Goal: Information Seeking & Learning: Learn about a topic

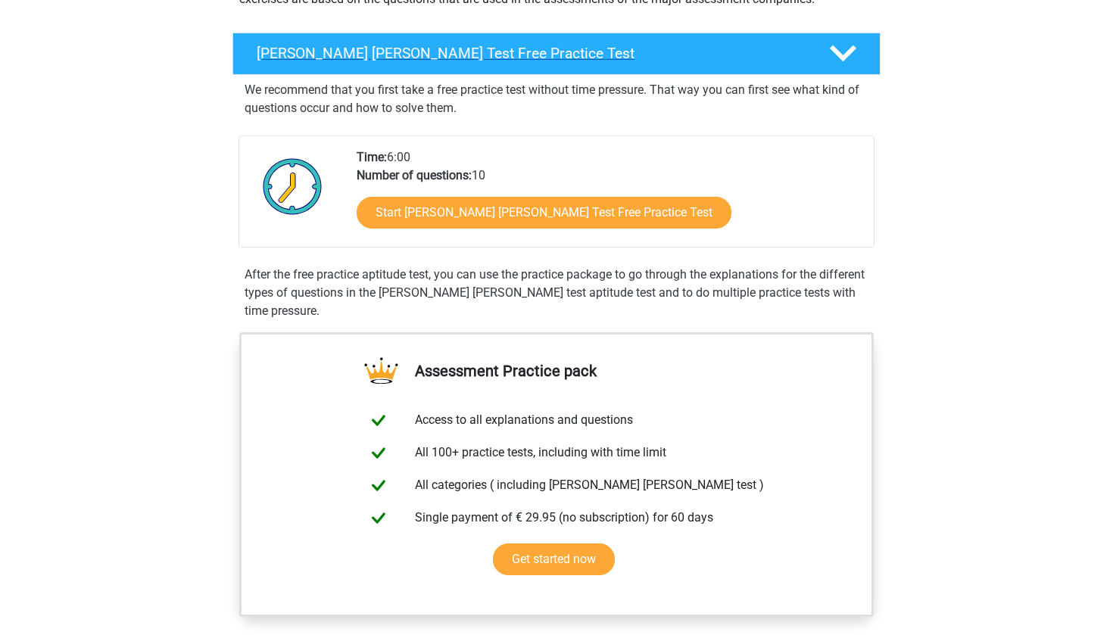
scroll to position [292, 0]
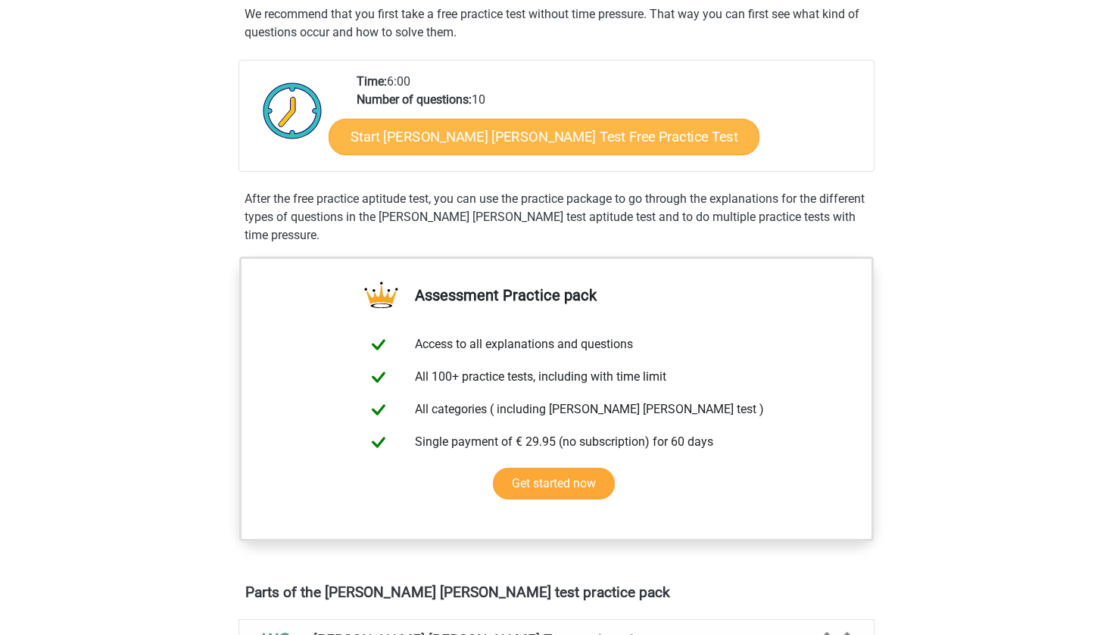
click at [535, 146] on link "Start Watson Glaser Test Free Practice Test" at bounding box center [544, 137] width 431 height 36
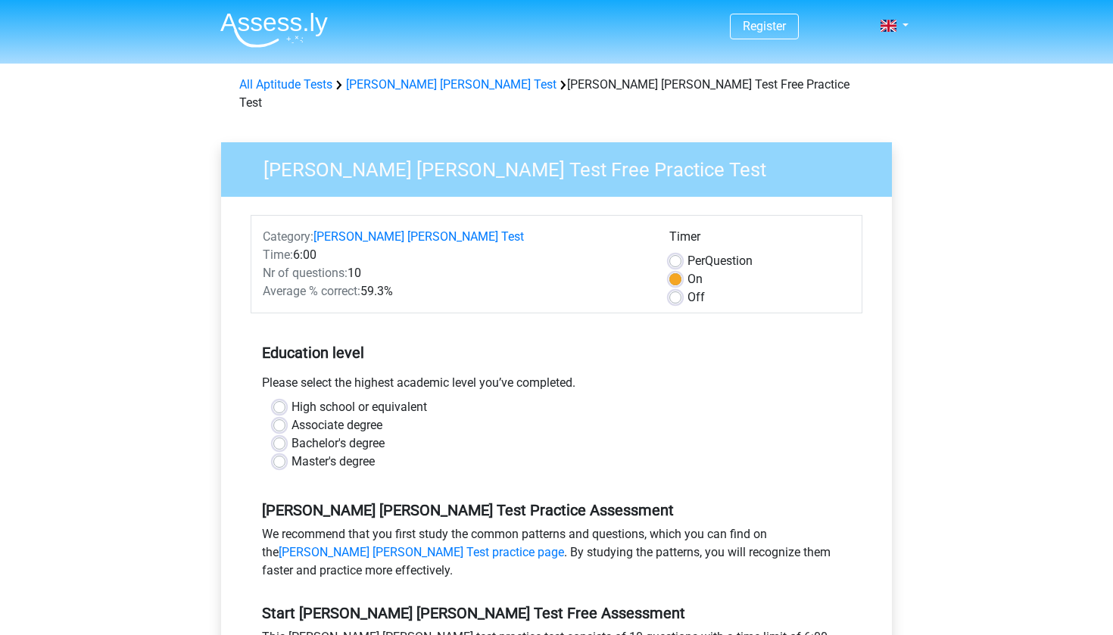
click at [343, 398] on label "High school or equivalent" at bounding box center [360, 407] width 136 height 18
click at [286, 398] on input "High school or equivalent" at bounding box center [279, 405] width 12 height 15
radio input "true"
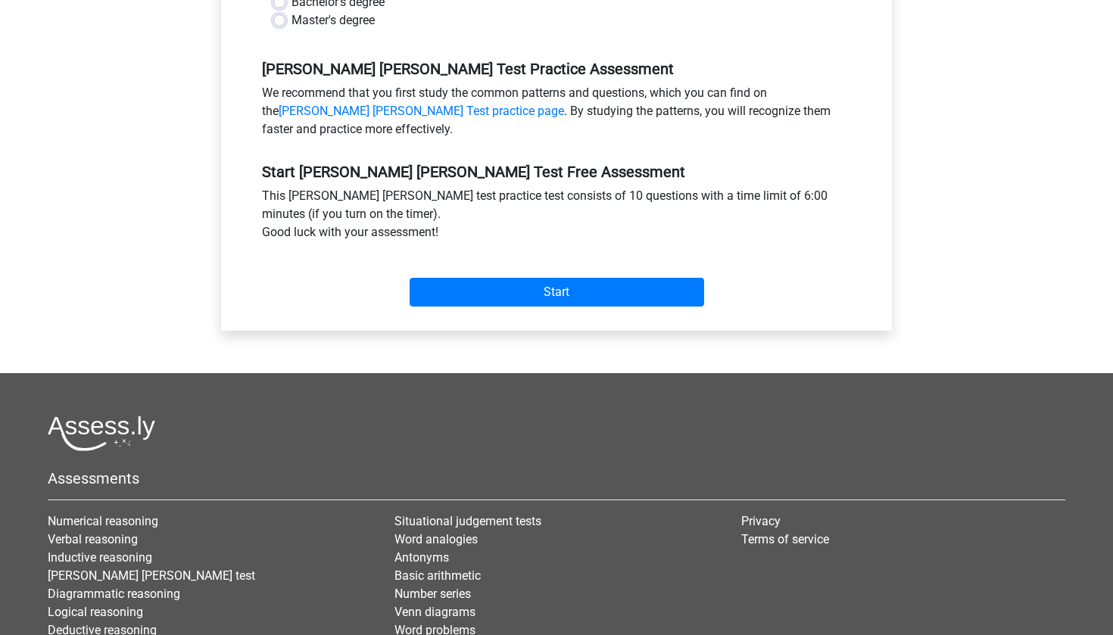
scroll to position [437, 0]
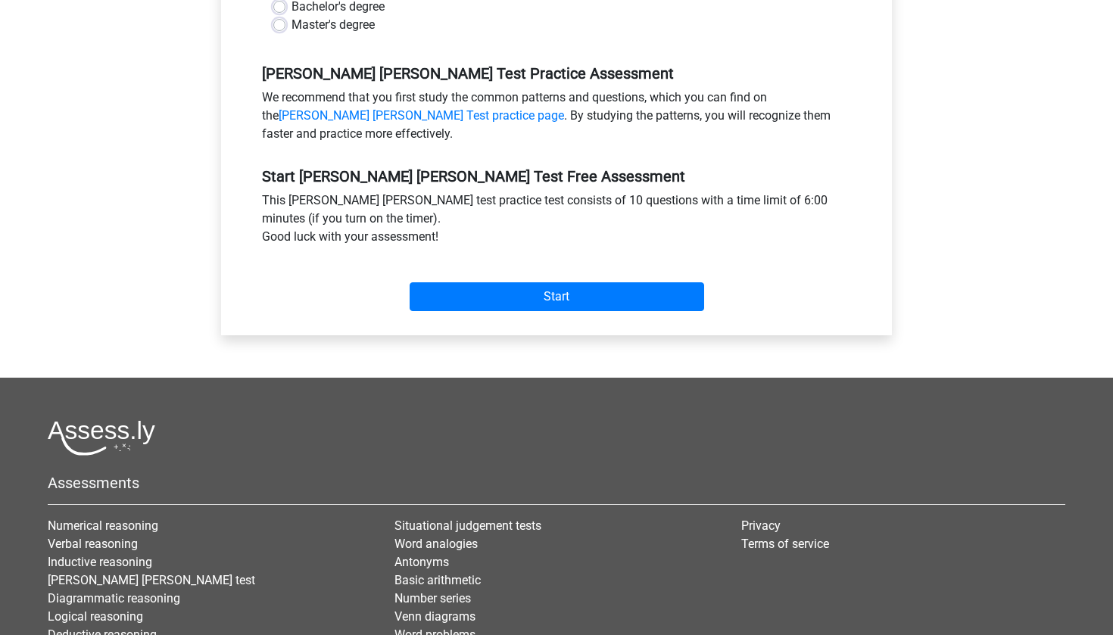
click at [550, 258] on div "Start" at bounding box center [557, 284] width 612 height 53
click at [548, 283] on input "Start" at bounding box center [557, 297] width 295 height 29
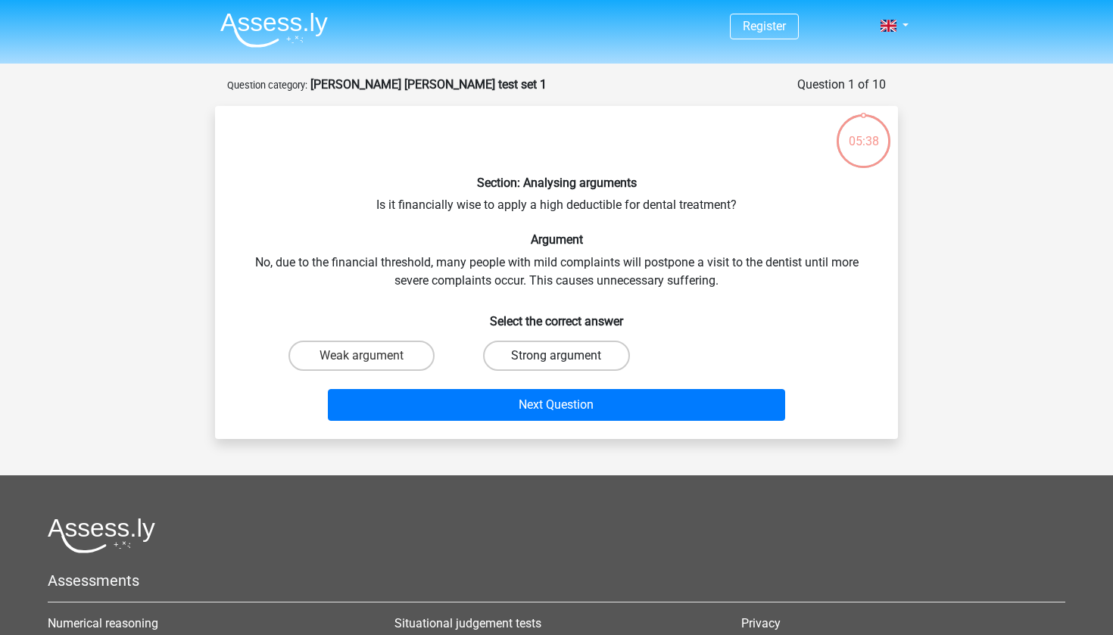
click at [609, 353] on label "Strong argument" at bounding box center [556, 356] width 146 height 30
click at [567, 356] on input "Strong argument" at bounding box center [562, 361] width 10 height 10
radio input "true"
click at [592, 387] on div "Next Question" at bounding box center [556, 402] width 635 height 50
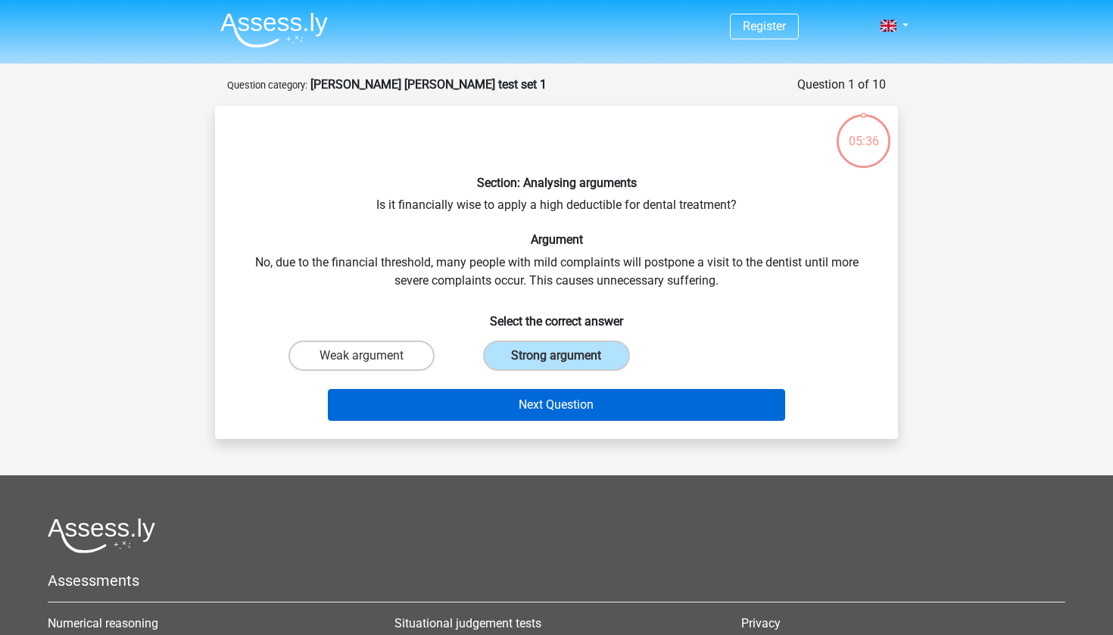
click at [585, 403] on button "Next Question" at bounding box center [557, 405] width 458 height 32
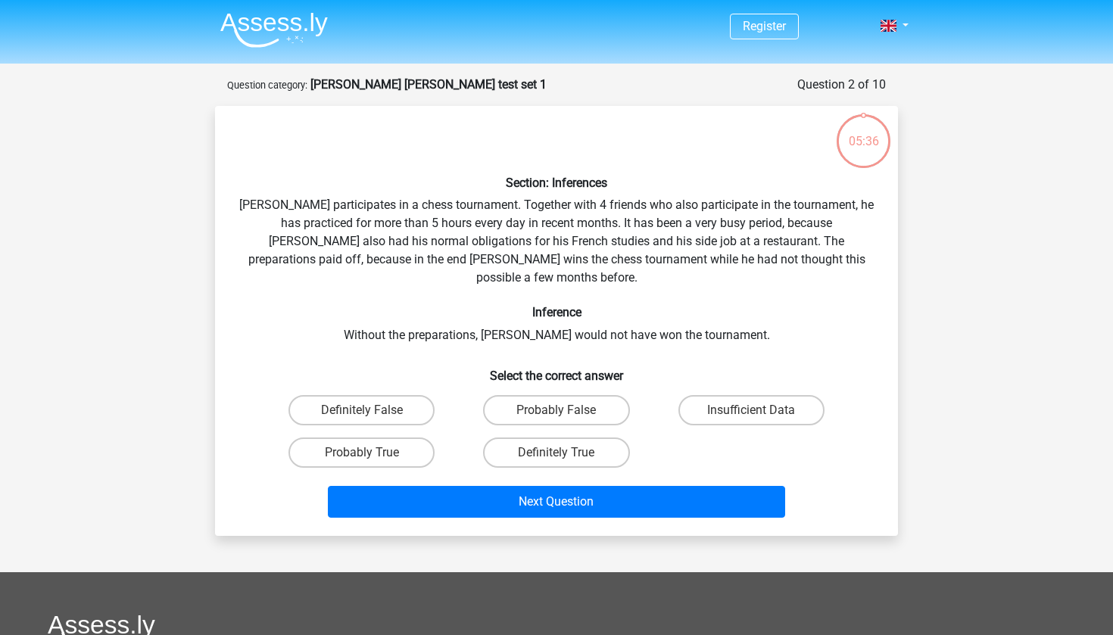
scroll to position [76, 0]
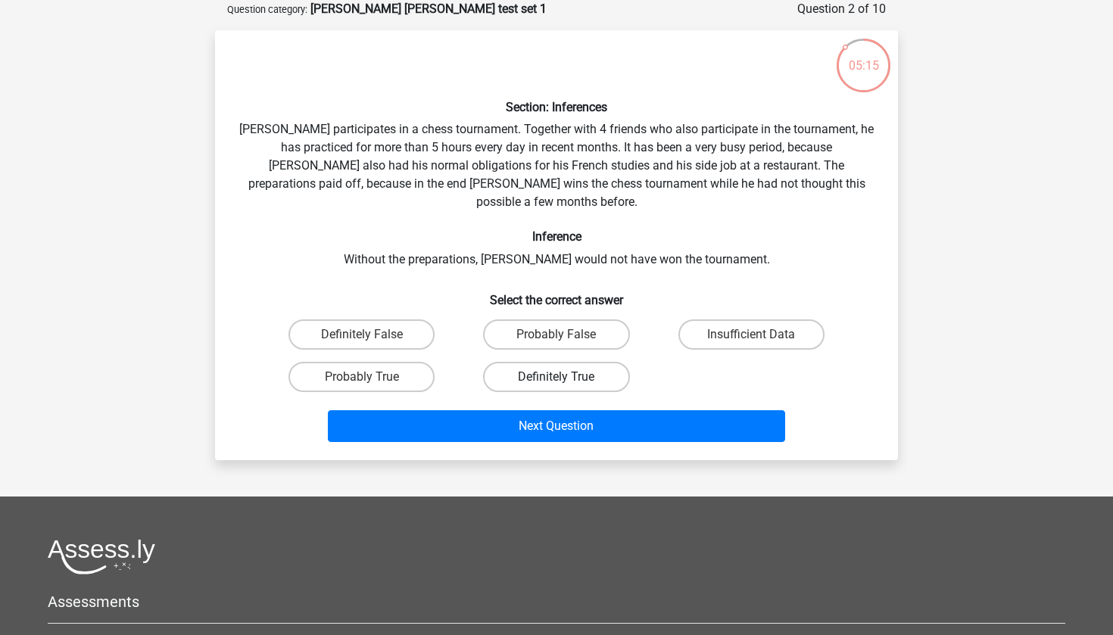
click at [520, 362] on label "Definitely True" at bounding box center [556, 377] width 146 height 30
click at [557, 377] on input "Definitely True" at bounding box center [562, 382] width 10 height 10
radio input "true"
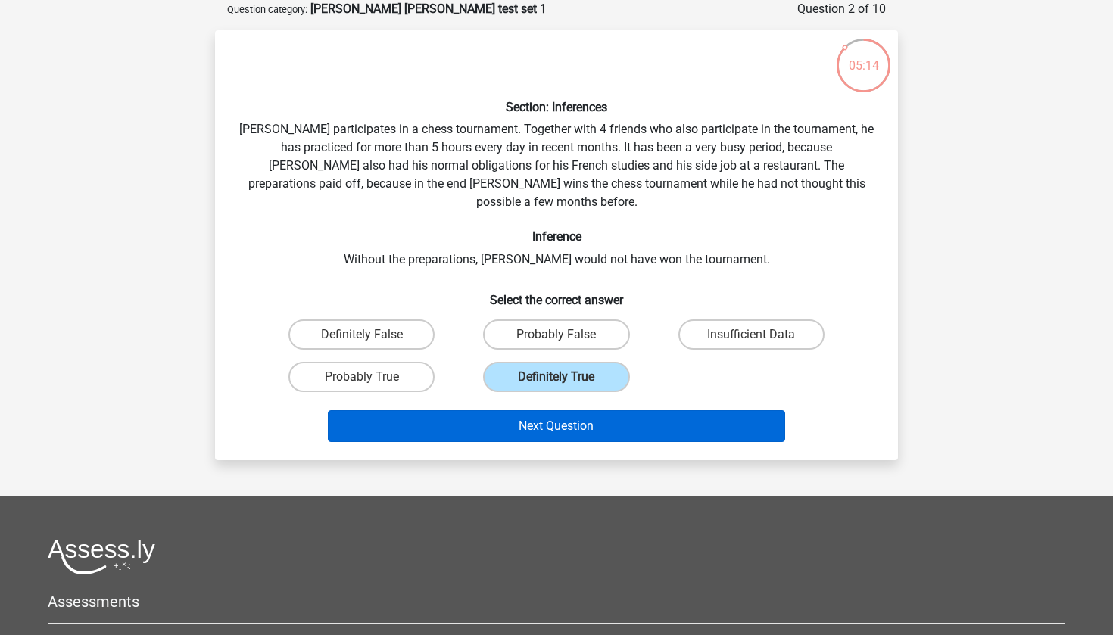
click at [537, 423] on button "Next Question" at bounding box center [557, 427] width 458 height 32
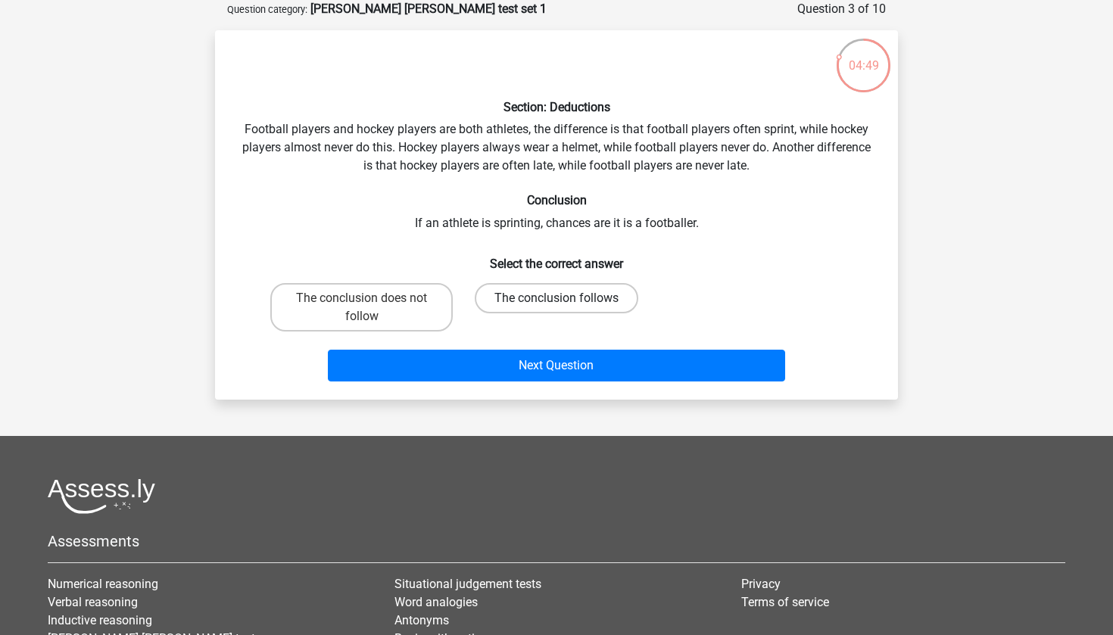
click at [522, 294] on label "The conclusion follows" at bounding box center [557, 298] width 164 height 30
click at [557, 298] on input "The conclusion follows" at bounding box center [562, 303] width 10 height 10
radio input "true"
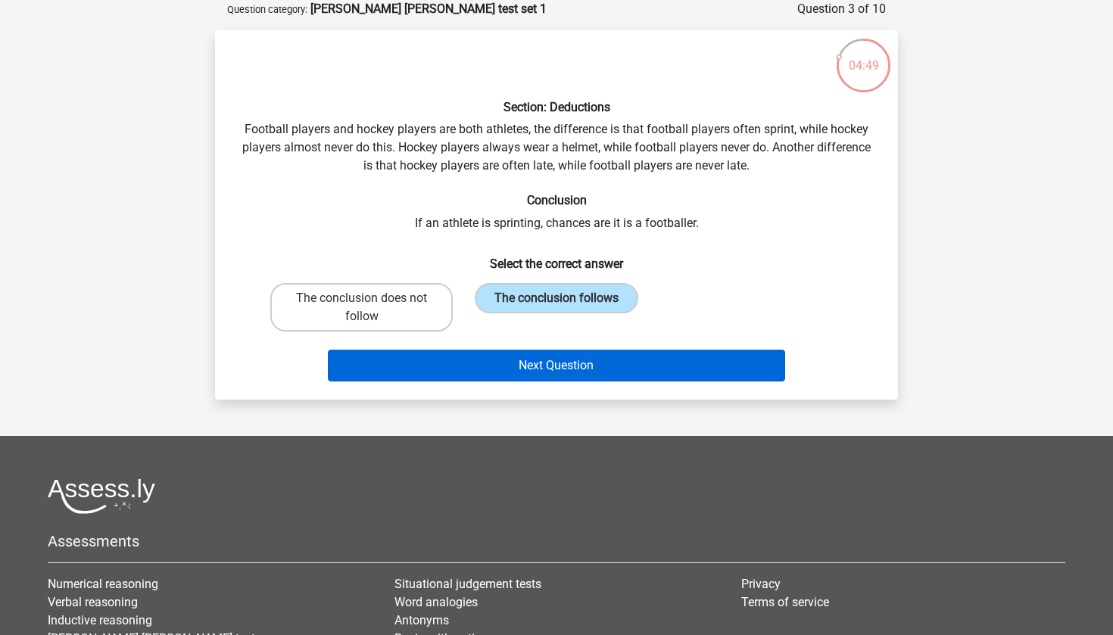
click at [532, 357] on button "Next Question" at bounding box center [557, 366] width 458 height 32
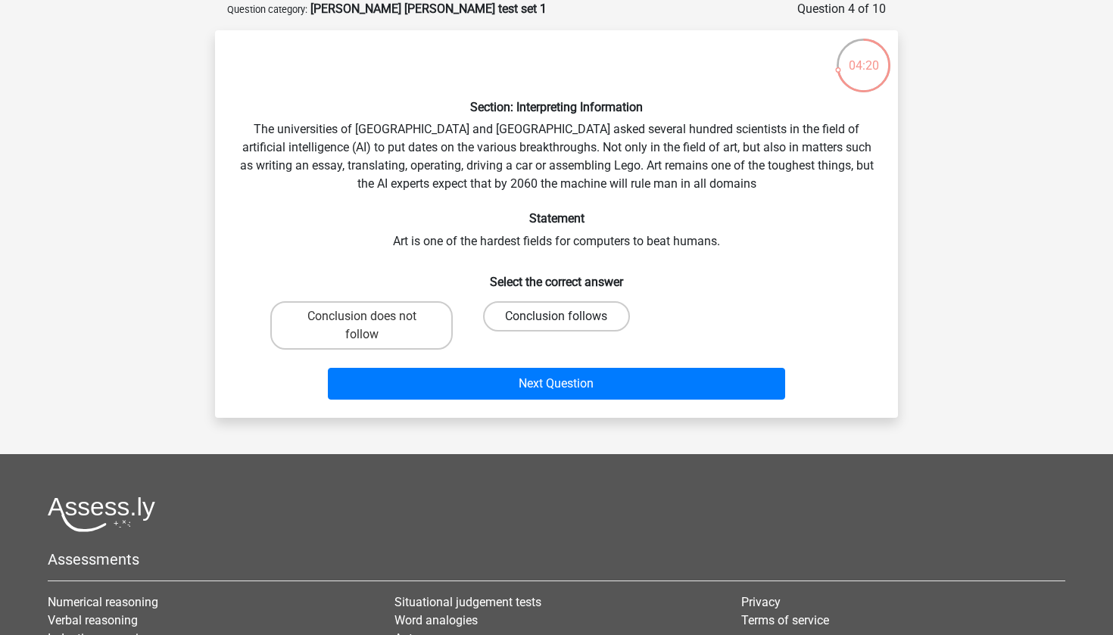
click at [514, 304] on label "Conclusion follows" at bounding box center [556, 316] width 146 height 30
click at [557, 317] on input "Conclusion follows" at bounding box center [562, 322] width 10 height 10
radio input "true"
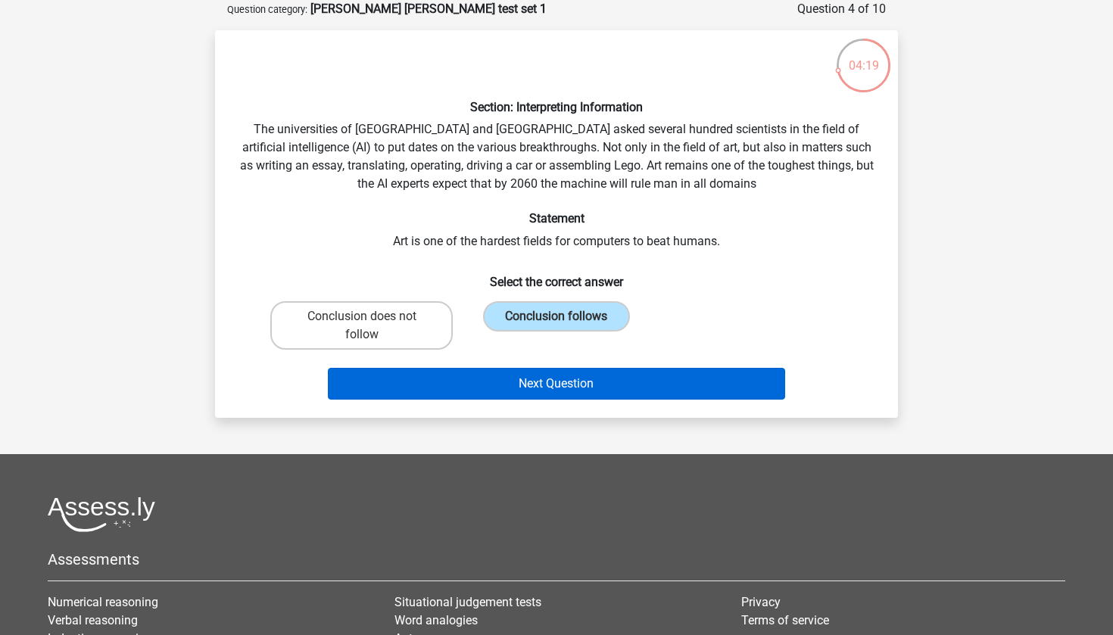
click at [511, 394] on button "Next Question" at bounding box center [557, 384] width 458 height 32
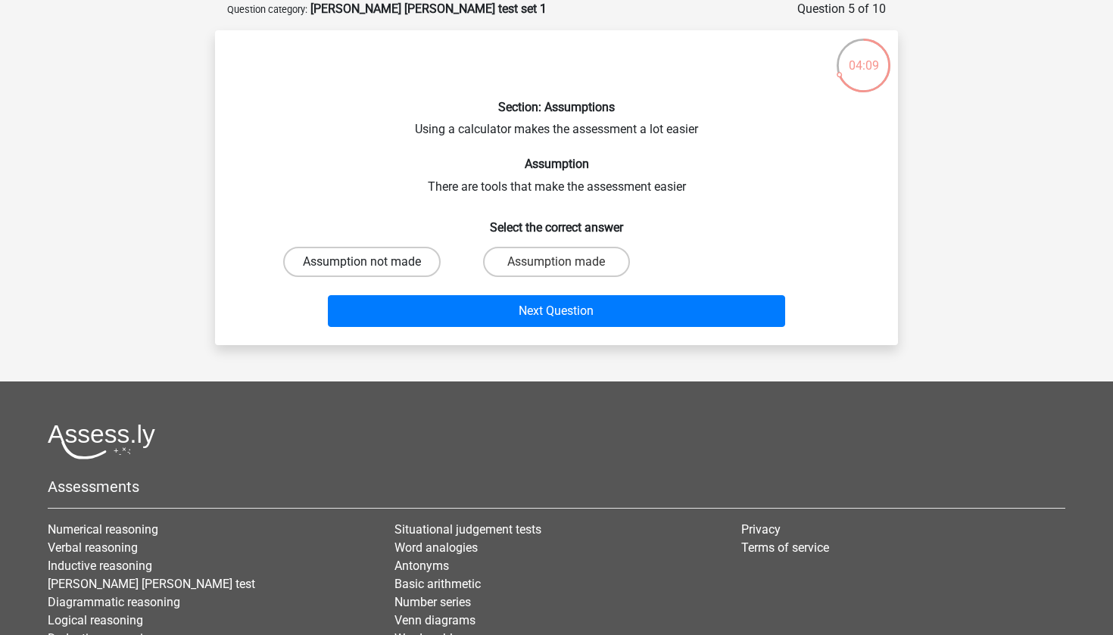
click at [412, 249] on label "Assumption not made" at bounding box center [362, 262] width 158 height 30
click at [372, 262] on input "Assumption not made" at bounding box center [367, 267] width 10 height 10
radio input "true"
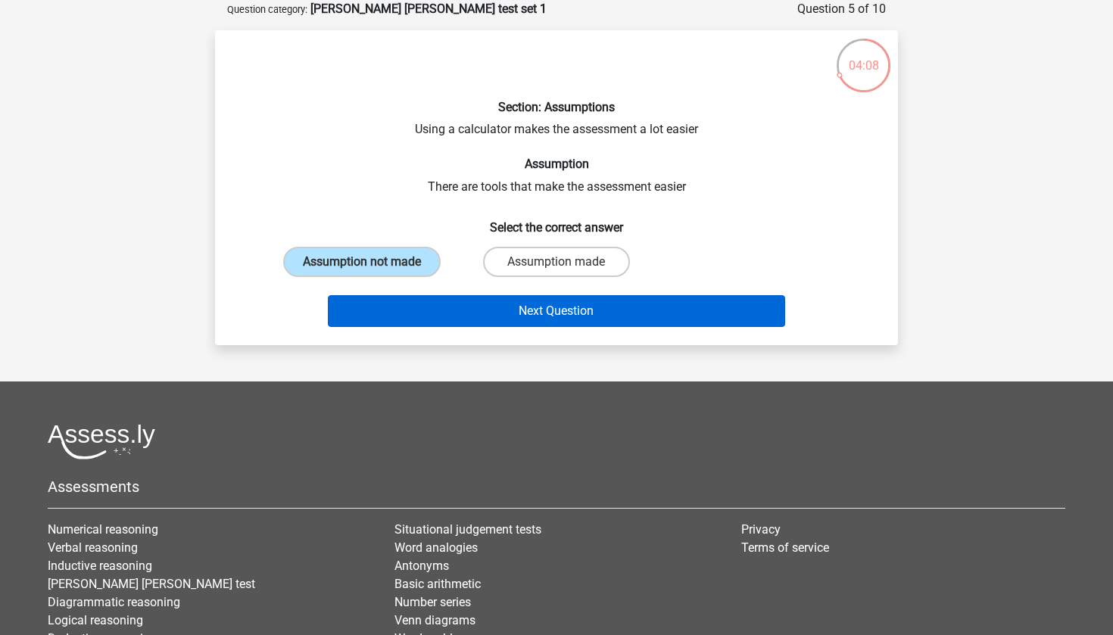
click at [448, 315] on button "Next Question" at bounding box center [557, 311] width 458 height 32
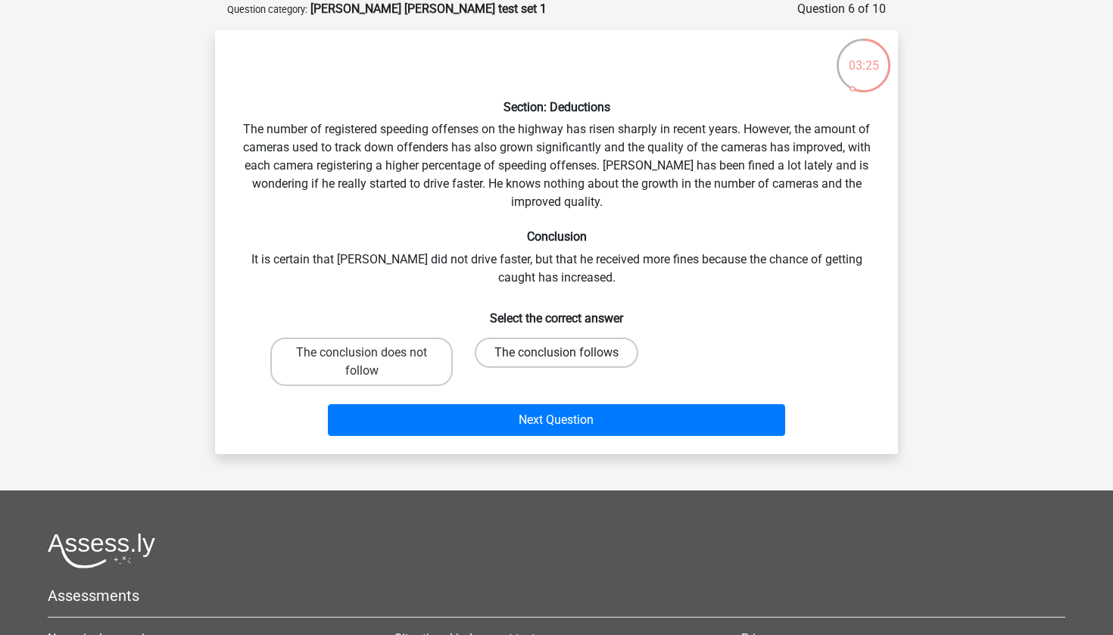
click at [493, 344] on label "The conclusion follows" at bounding box center [557, 353] width 164 height 30
click at [557, 353] on input "The conclusion follows" at bounding box center [562, 358] width 10 height 10
radio input "true"
click at [408, 358] on label "The conclusion does not follow" at bounding box center [361, 362] width 183 height 48
click at [372, 358] on input "The conclusion does not follow" at bounding box center [367, 358] width 10 height 10
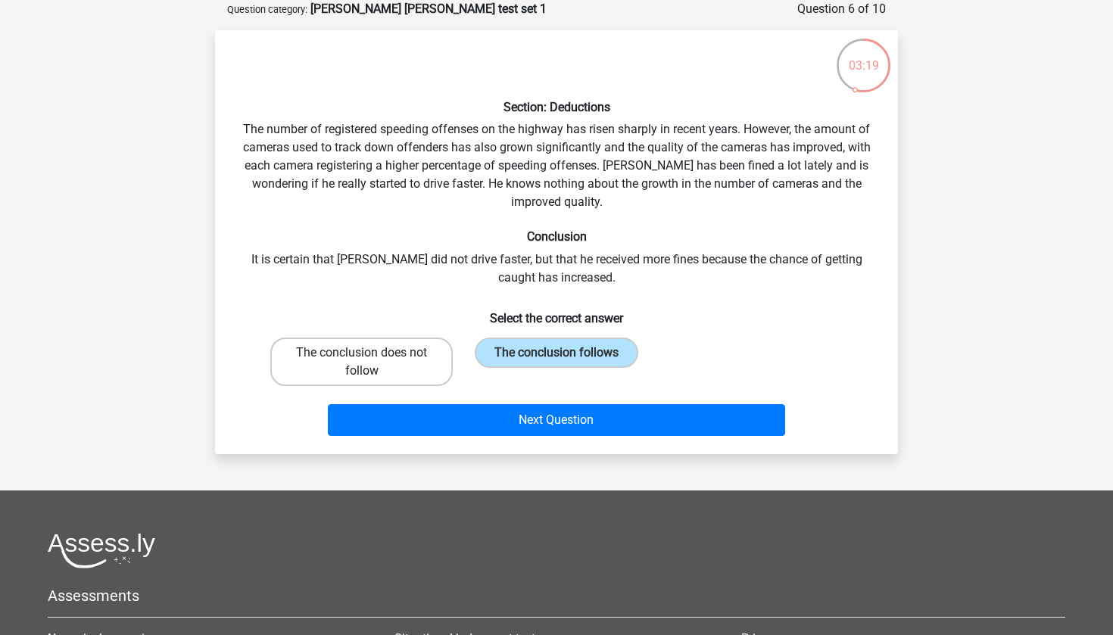
radio input "true"
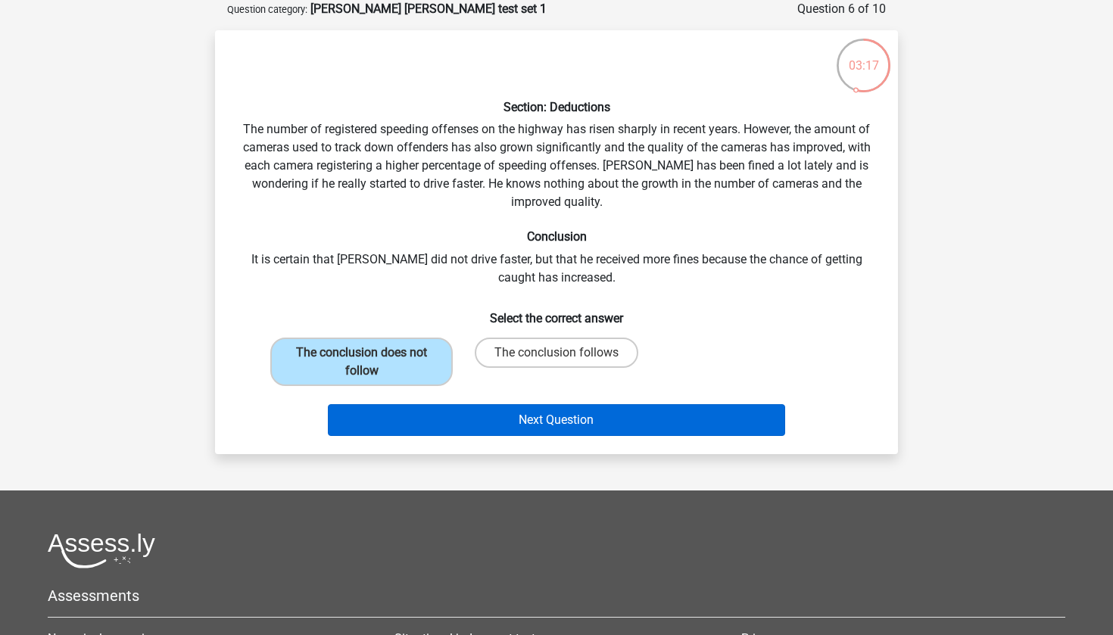
click at [479, 408] on button "Next Question" at bounding box center [557, 420] width 458 height 32
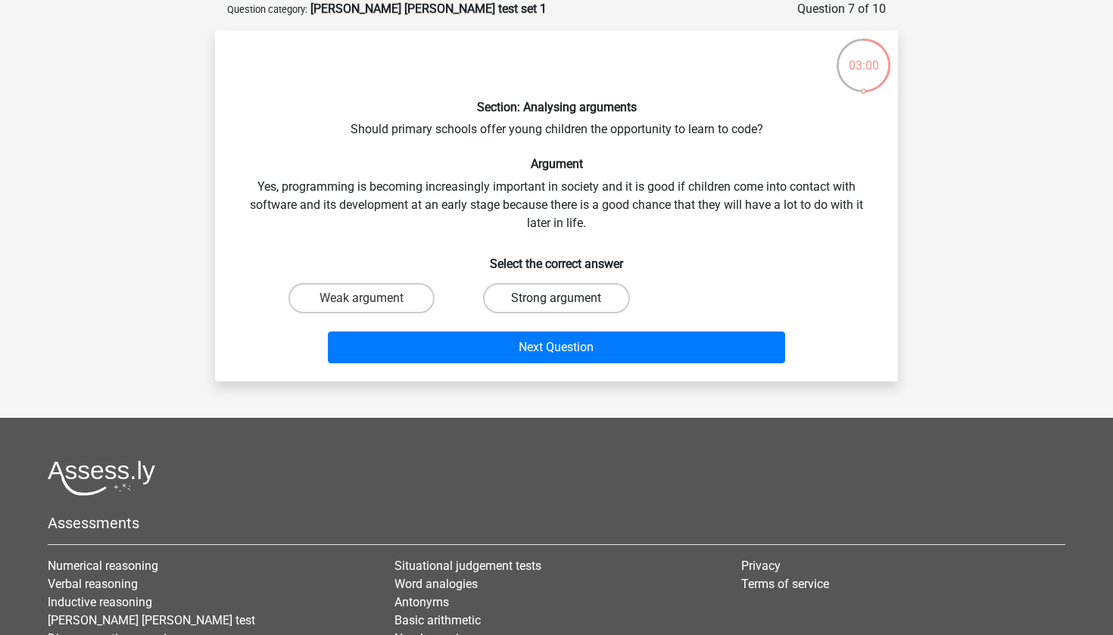
click at [546, 293] on label "Strong argument" at bounding box center [556, 298] width 146 height 30
click at [557, 298] on input "Strong argument" at bounding box center [562, 303] width 10 height 10
radio input "true"
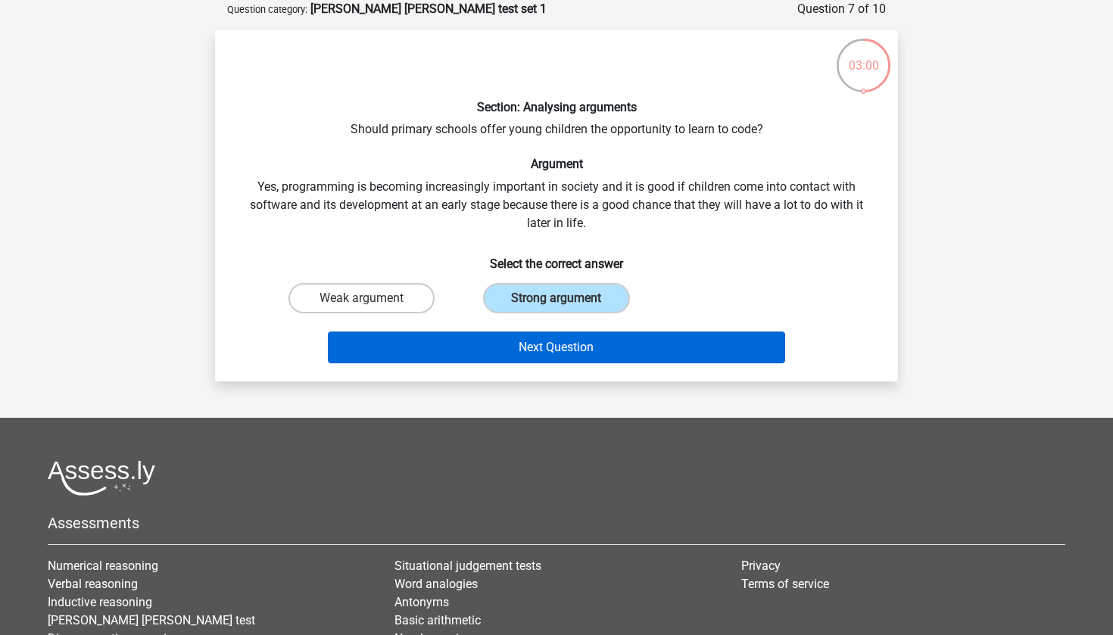
click at [539, 333] on button "Next Question" at bounding box center [557, 348] width 458 height 32
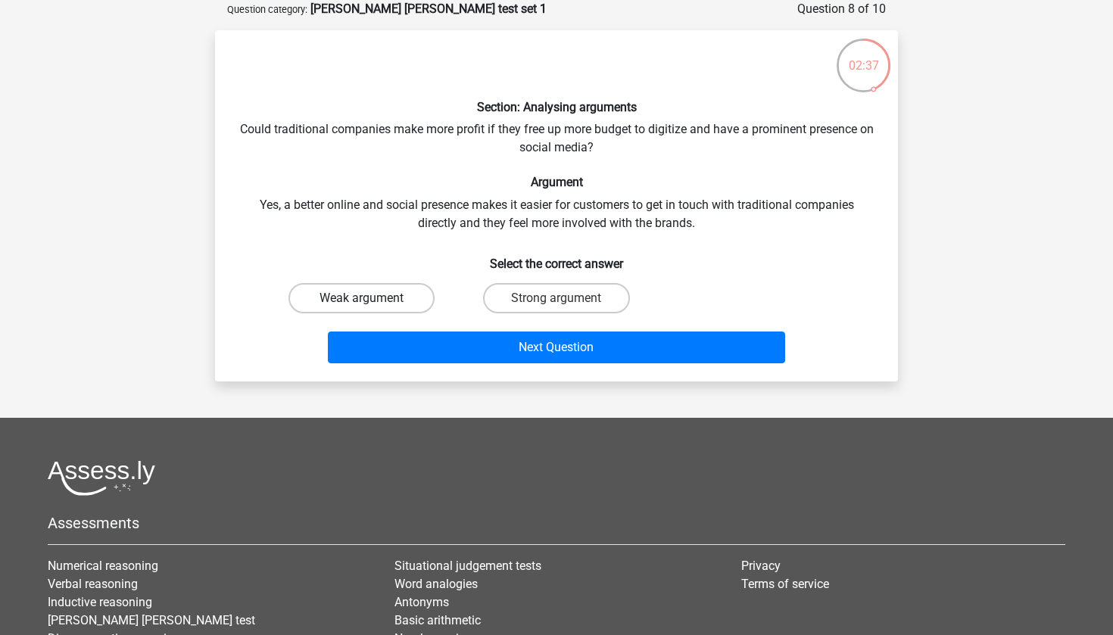
click at [406, 291] on label "Weak argument" at bounding box center [362, 298] width 146 height 30
click at [372, 298] on input "Weak argument" at bounding box center [367, 303] width 10 height 10
radio input "true"
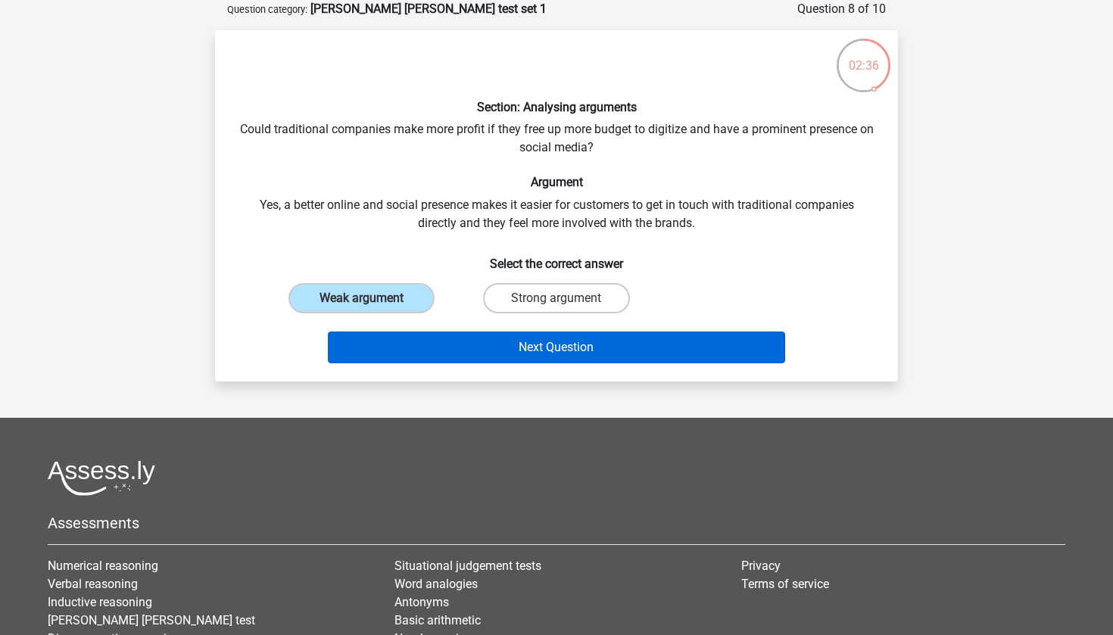
click at [437, 340] on button "Next Question" at bounding box center [557, 348] width 458 height 32
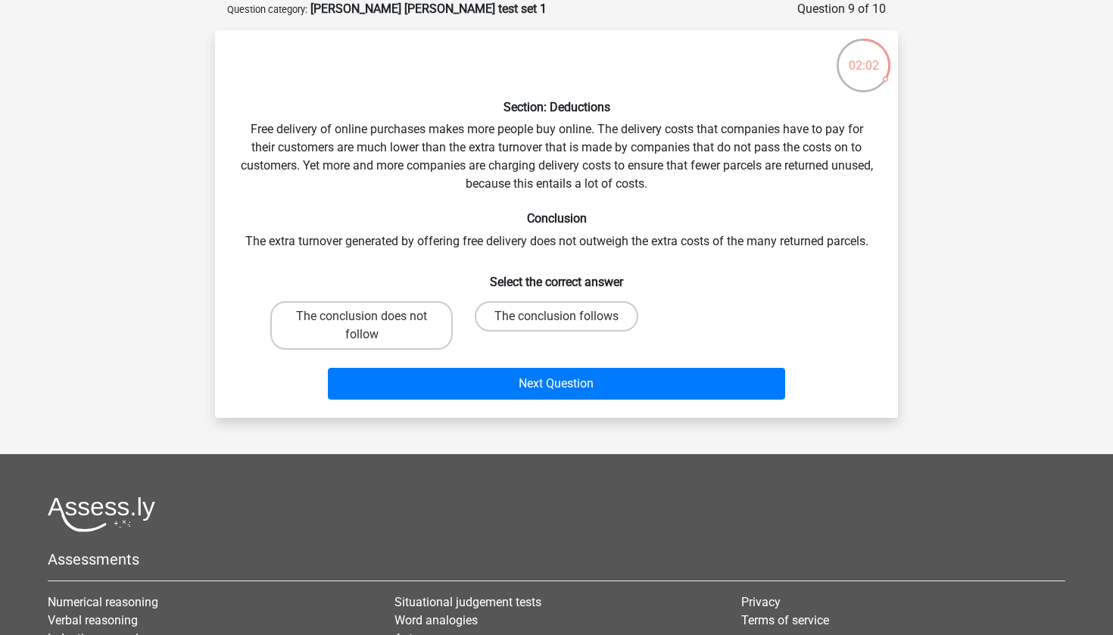
click at [559, 296] on div "The conclusion follows" at bounding box center [556, 325] width 195 height 61
click at [551, 314] on label "The conclusion follows" at bounding box center [557, 316] width 164 height 30
click at [557, 317] on input "The conclusion follows" at bounding box center [562, 322] width 10 height 10
radio input "true"
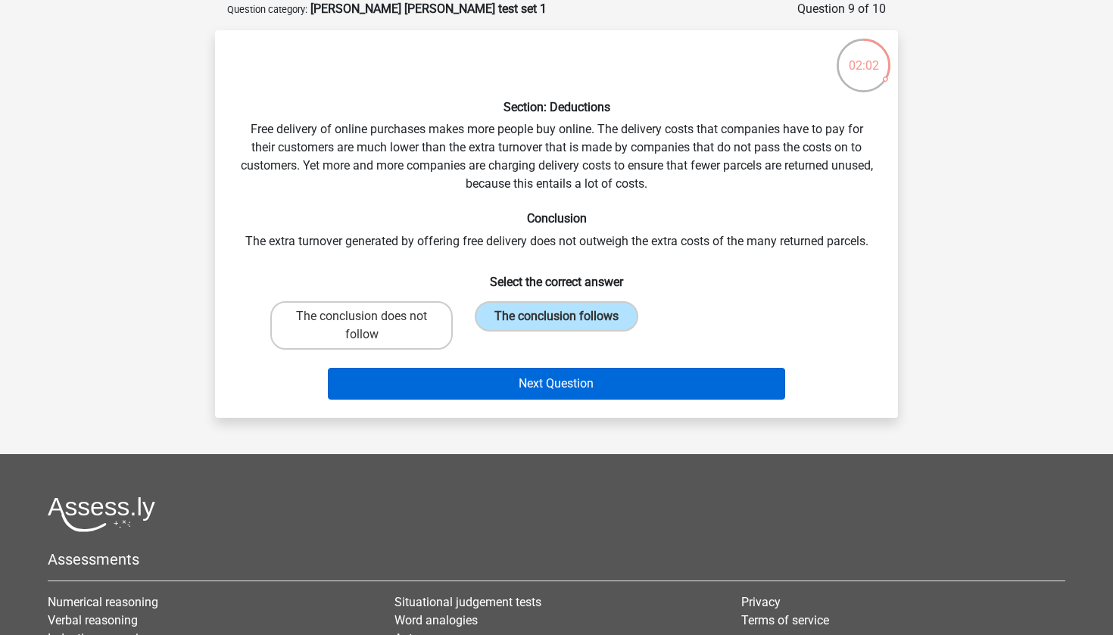
click at [547, 378] on button "Next Question" at bounding box center [557, 384] width 458 height 32
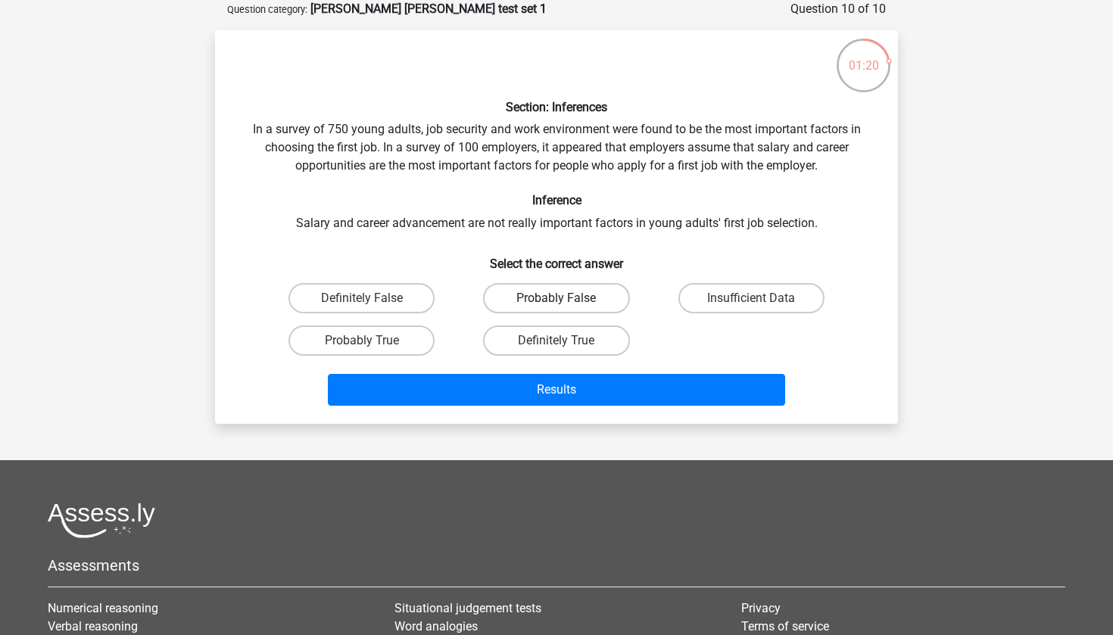
click at [526, 298] on label "Probably False" at bounding box center [556, 298] width 146 height 30
click at [557, 298] on input "Probably False" at bounding box center [562, 303] width 10 height 10
radio input "true"
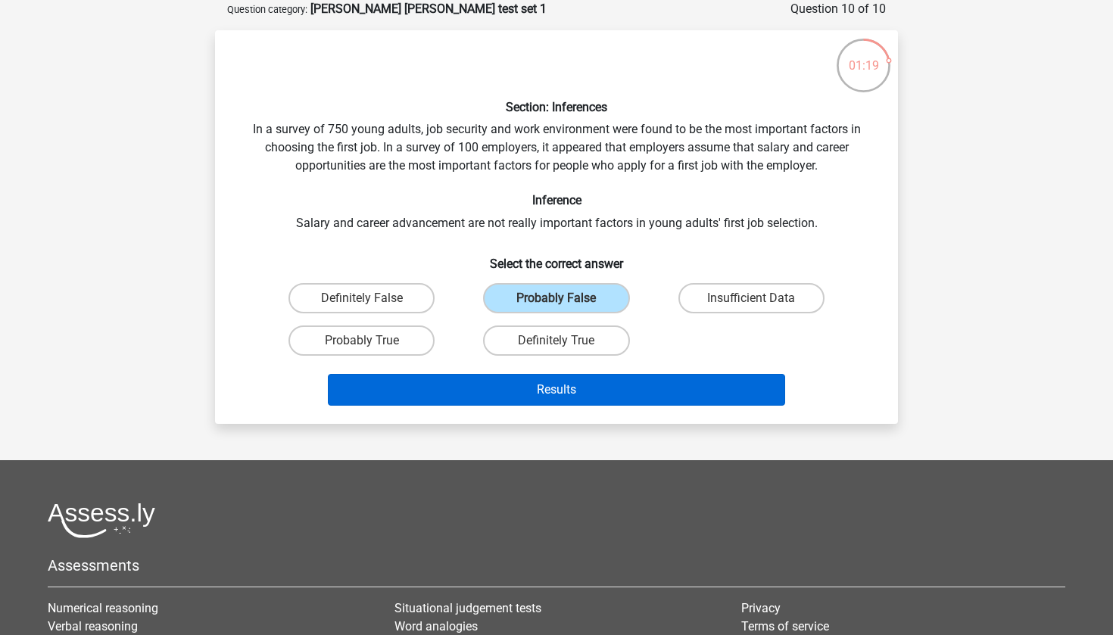
click at [504, 392] on button "Results" at bounding box center [557, 390] width 458 height 32
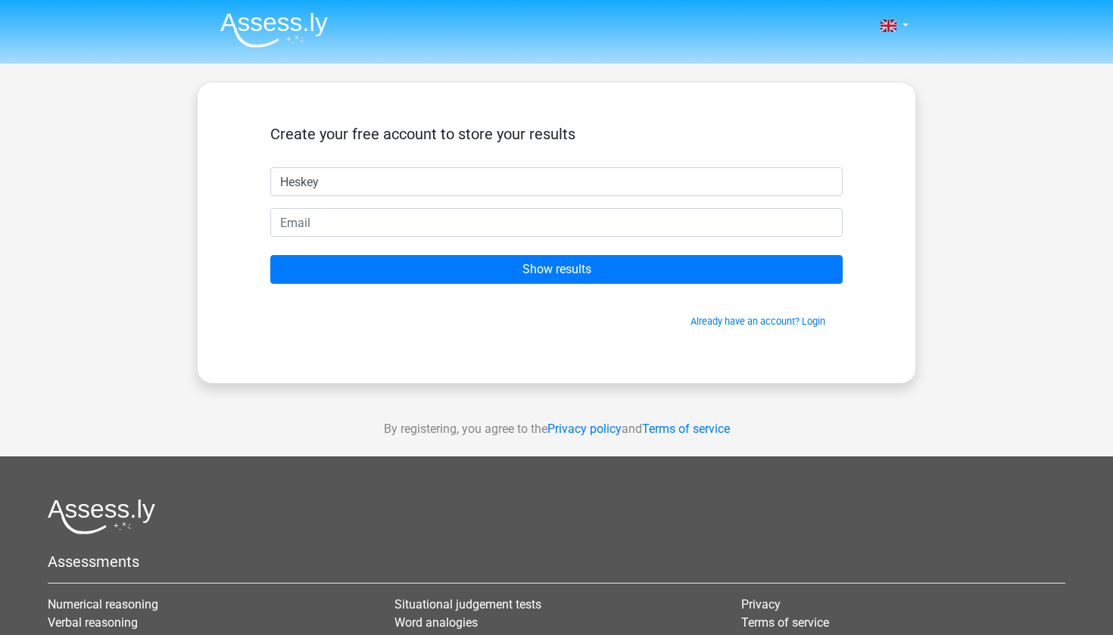
type input "Heskey"
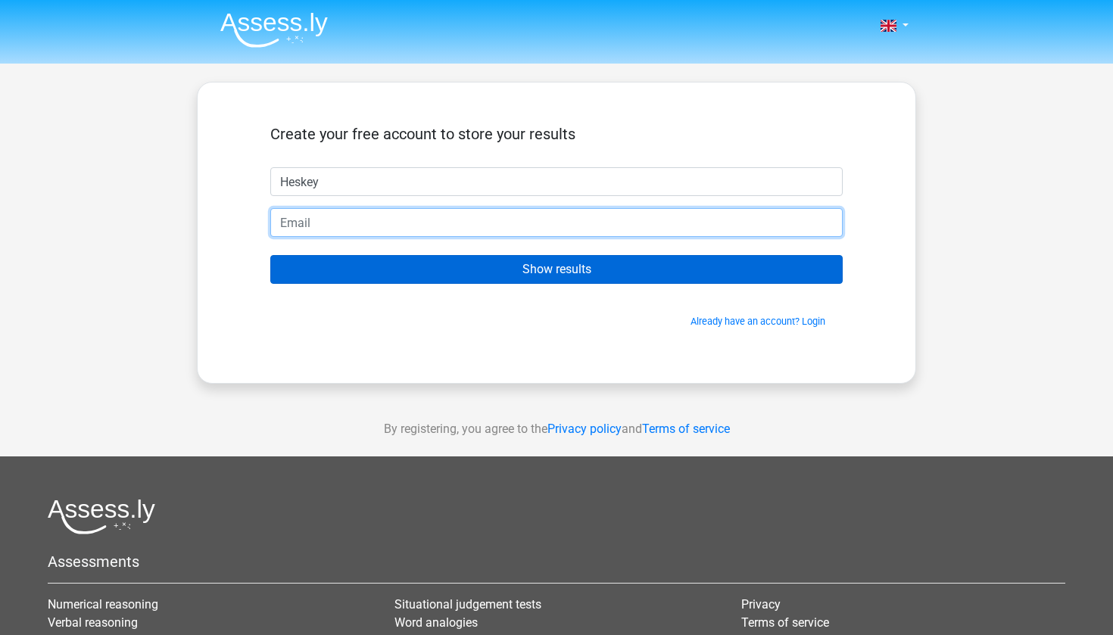
type input "mantle.rest9n@icloud.com"
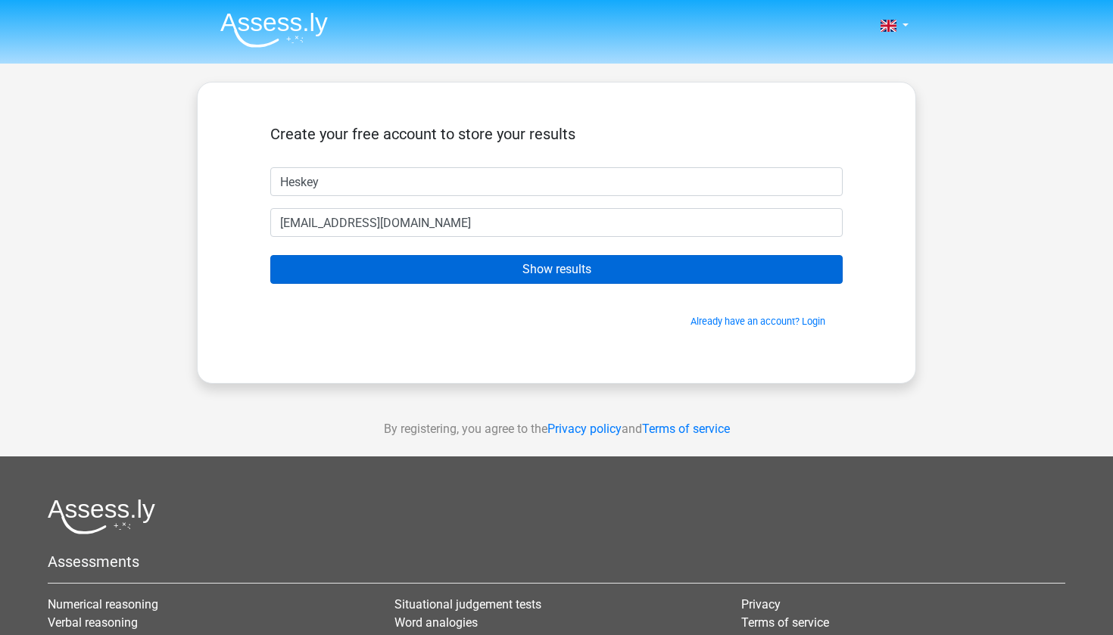
click at [565, 269] on input "Show results" at bounding box center [556, 269] width 573 height 29
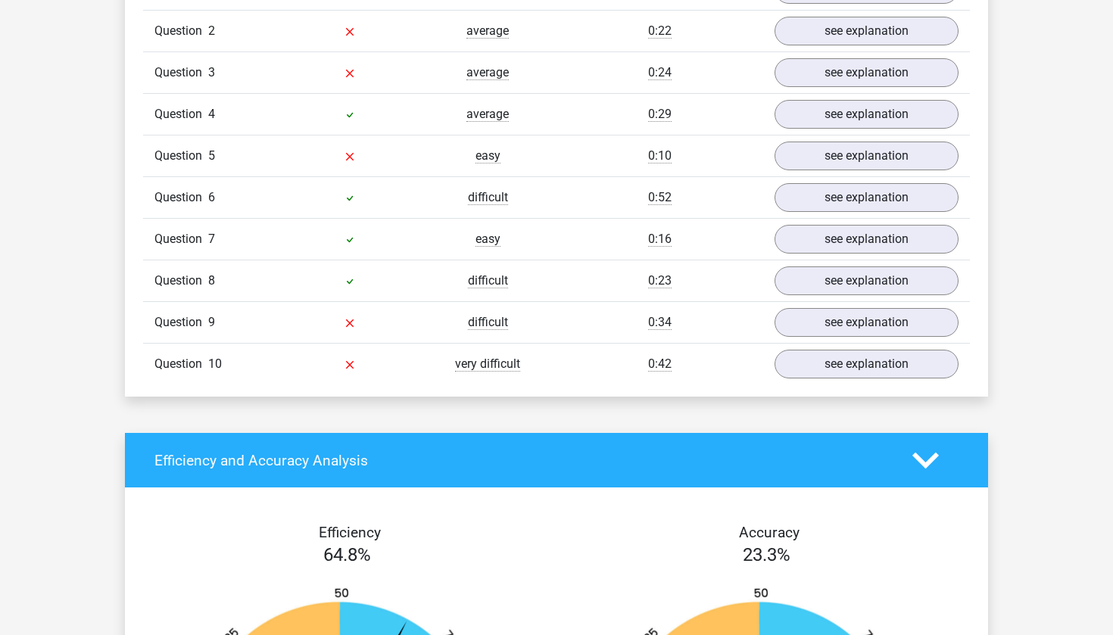
scroll to position [1182, 0]
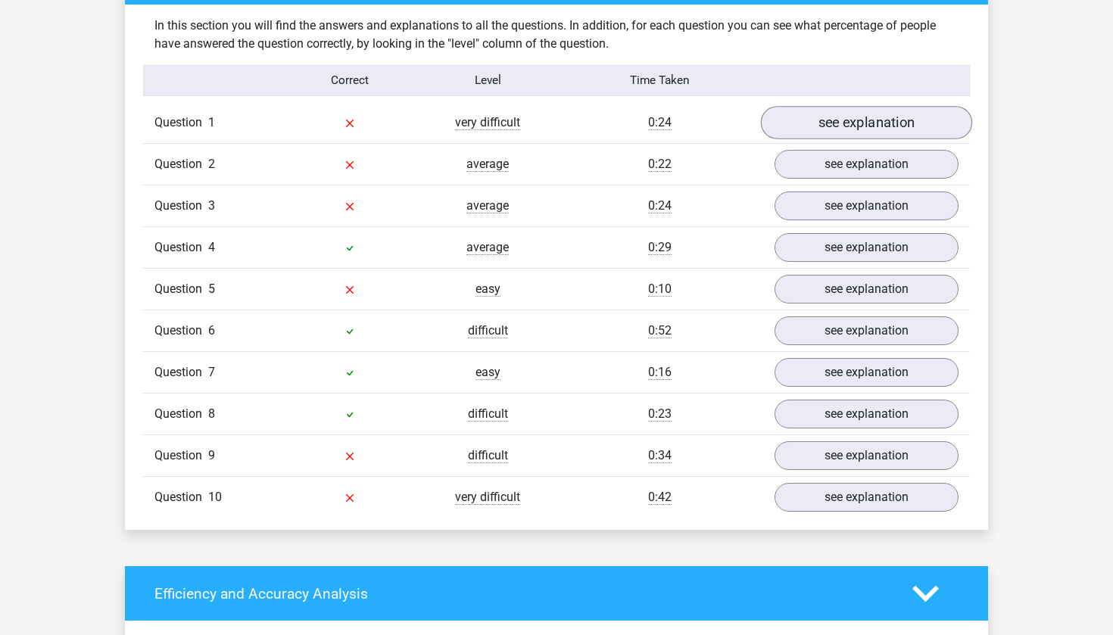
click at [818, 106] on link "see explanation" at bounding box center [866, 122] width 211 height 33
